Goal: Transaction & Acquisition: Book appointment/travel/reservation

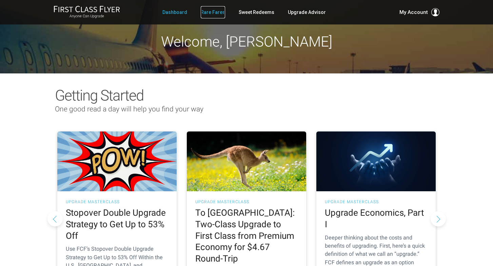
click at [215, 15] on link "Rare Fares" at bounding box center [213, 12] width 24 height 12
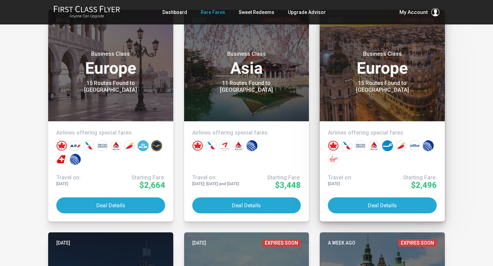
scroll to position [157, 0]
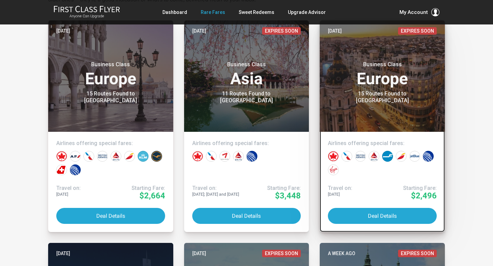
click at [368, 168] on div at bounding box center [383, 162] width 112 height 27
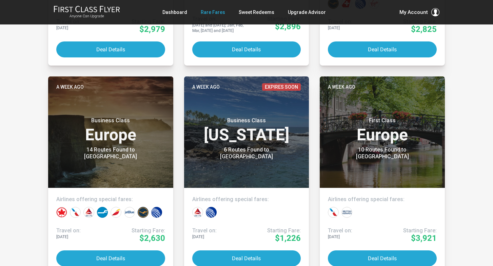
scroll to position [544, 0]
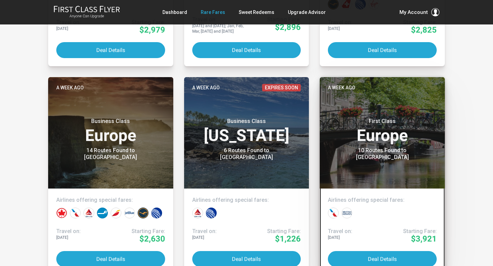
click at [338, 136] on h3 "First Class Europe" at bounding box center [382, 131] width 109 height 26
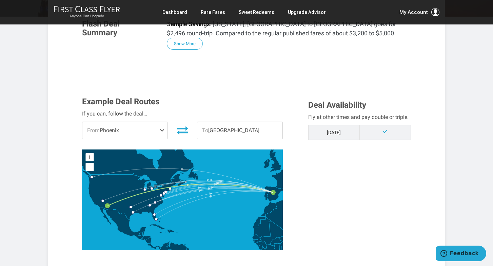
scroll to position [128, 0]
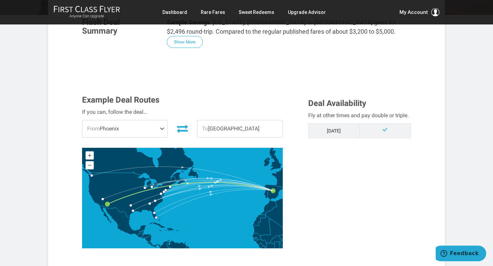
click at [161, 130] on span at bounding box center [163, 128] width 8 height 17
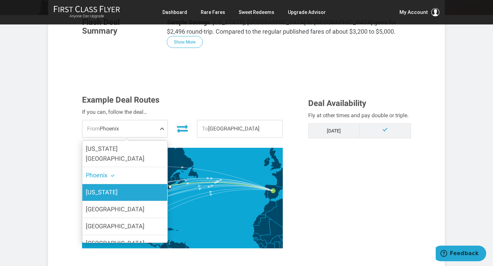
click at [133, 184] on label "[US_STATE]" at bounding box center [124, 192] width 85 height 17
click at [0, 0] on input "[US_STATE]" at bounding box center [0, 0] width 0 height 0
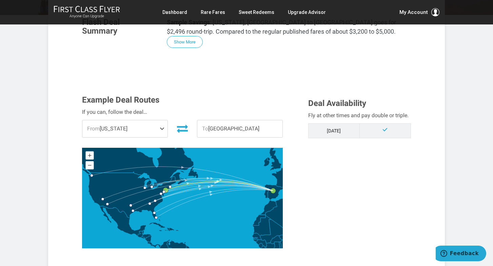
click at [330, 131] on td "[DATE]" at bounding box center [333, 130] width 51 height 15
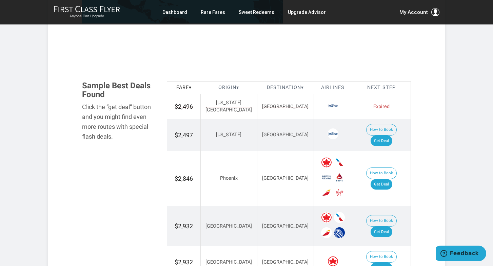
scroll to position [355, 0]
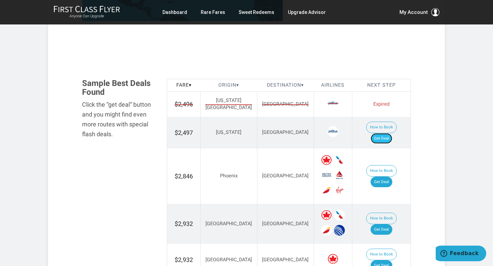
click at [386, 133] on link "Get Deal" at bounding box center [382, 138] width 22 height 11
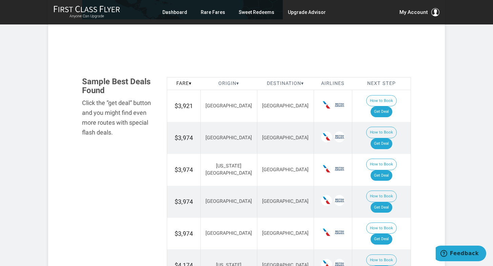
scroll to position [357, 0]
click at [389, 264] on link "Get Deal" at bounding box center [382, 269] width 22 height 11
